Goal: Transaction & Acquisition: Download file/media

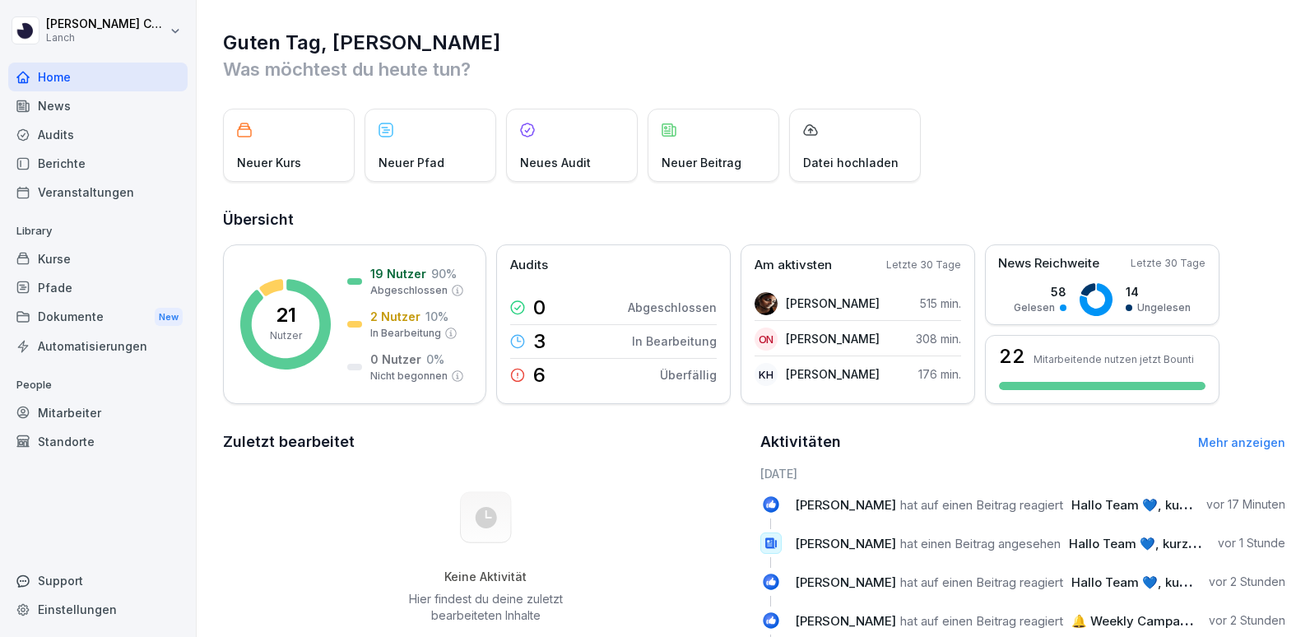
click at [60, 323] on div "Dokumente New" at bounding box center [97, 317] width 179 height 30
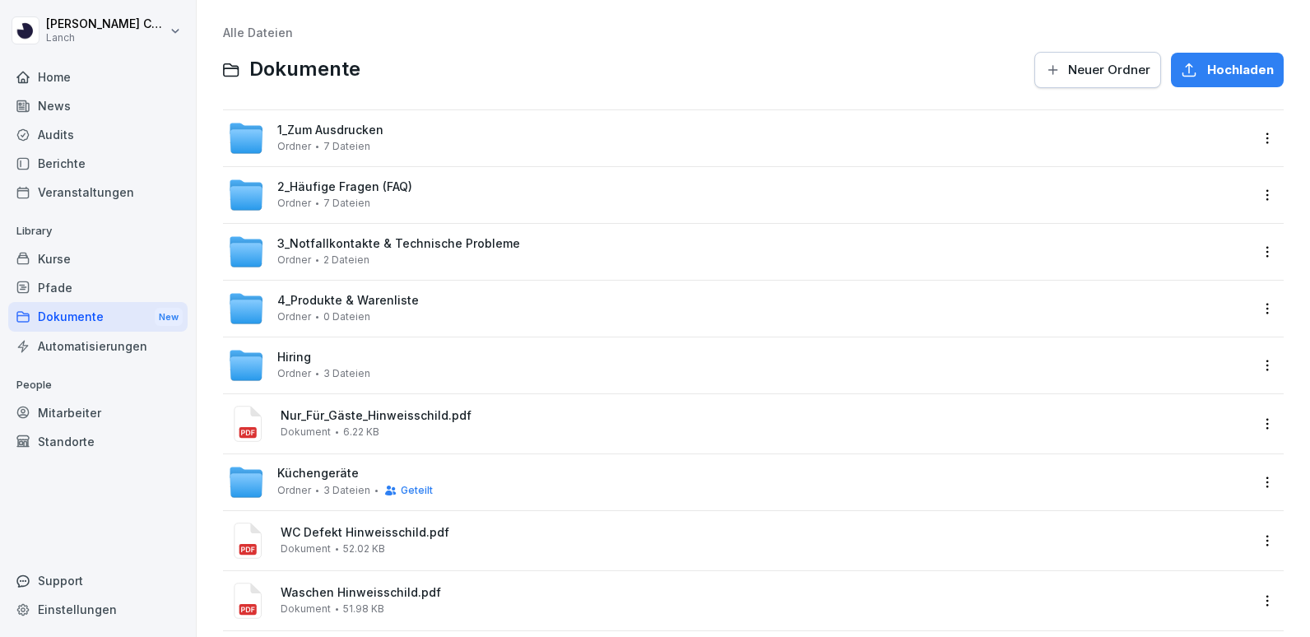
click at [344, 128] on span "1_Zum Ausdrucken" at bounding box center [330, 130] width 106 height 14
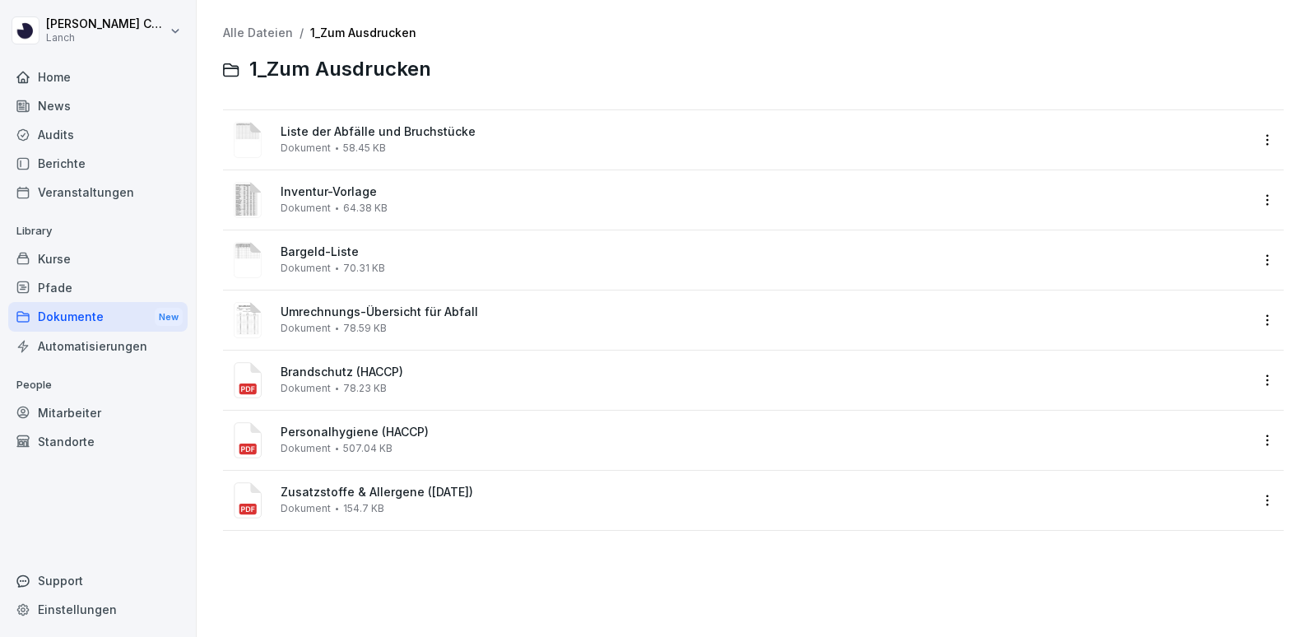
click at [339, 156] on div "Liste der Abfälle und Bruchstücke Dokument 58.45 KB" at bounding box center [738, 139] width 1021 height 39
drag, startPoint x: 339, startPoint y: 156, endPoint x: 365, endPoint y: 128, distance: 38.5
click at [365, 128] on div "Liste der Abfälle und Bruchstücke Dokument 58.45 KB" at bounding box center [738, 139] width 1021 height 39
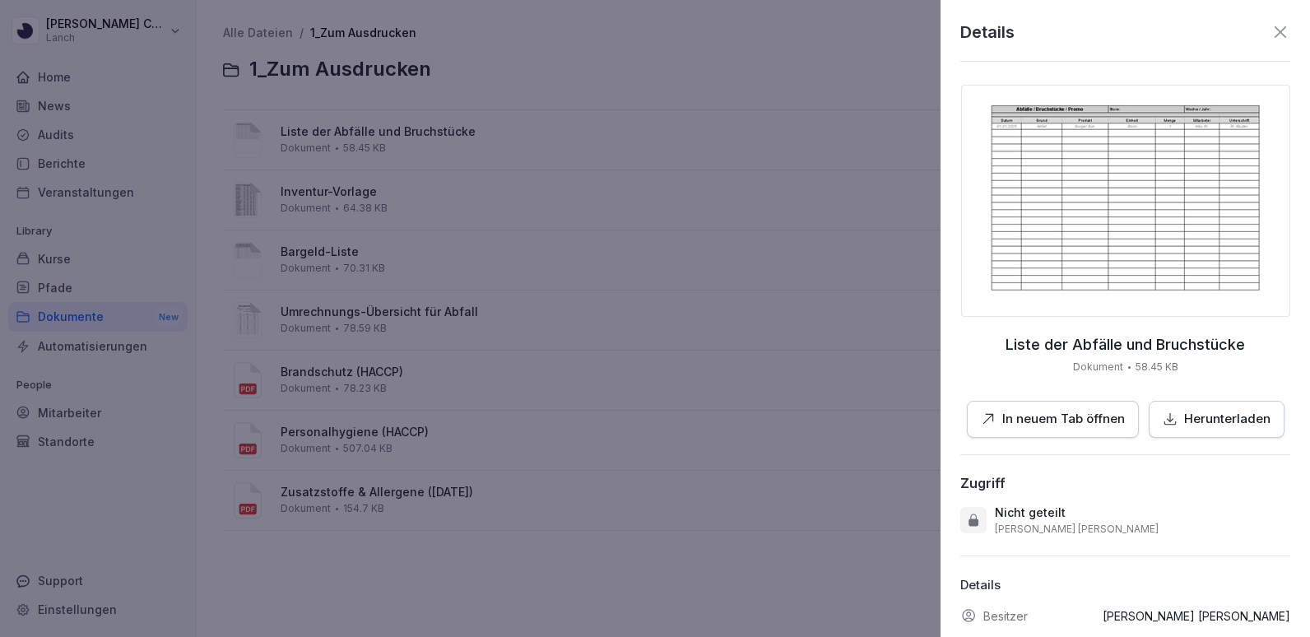
click at [1203, 418] on p "Herunterladen" at bounding box center [1227, 419] width 86 height 19
click at [841, 320] on div at bounding box center [655, 318] width 1310 height 637
